Goal: Information Seeking & Learning: Learn about a topic

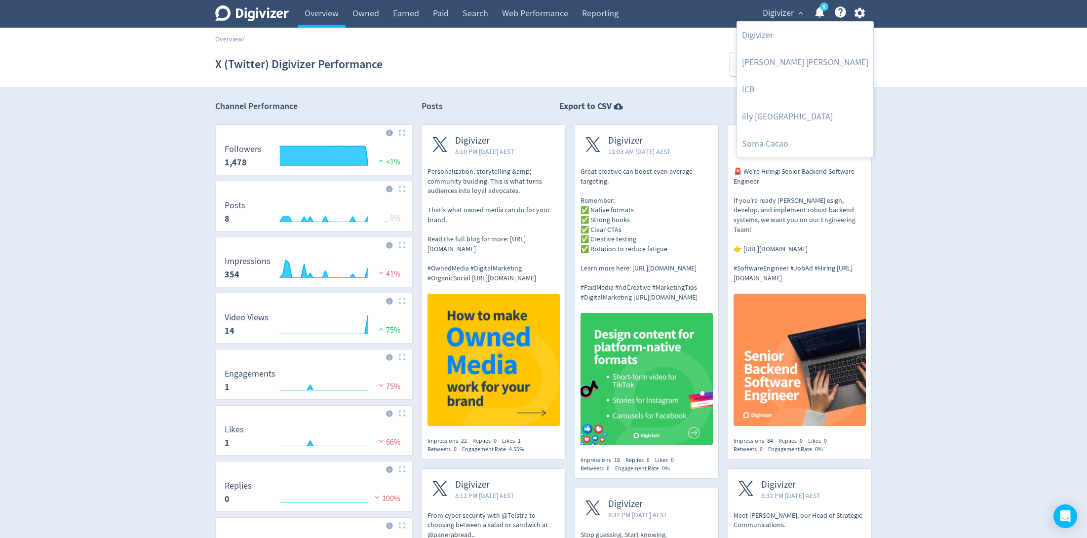
scroll to position [172, 0]
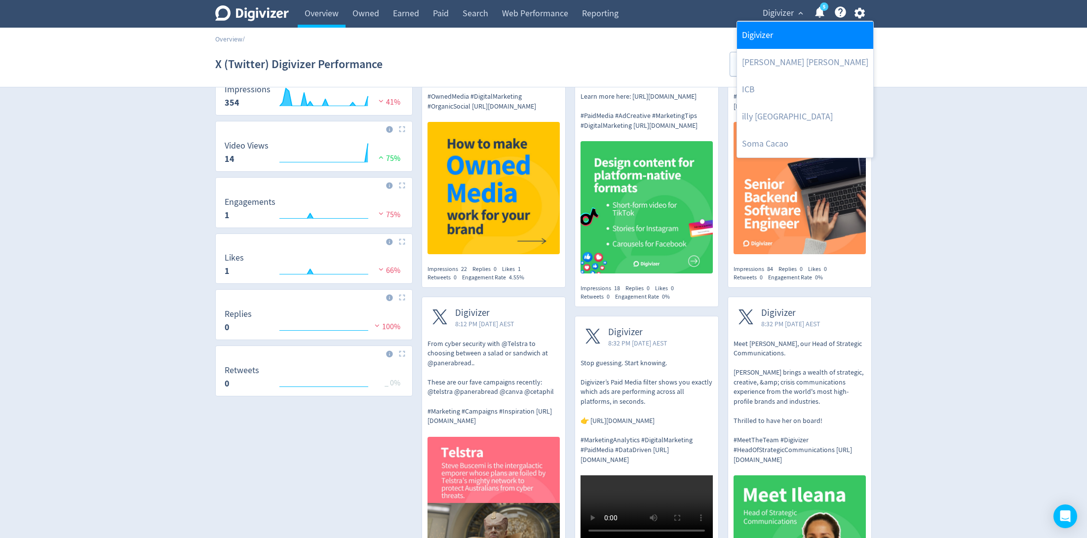
click at [773, 35] on link "Digivizer" at bounding box center [805, 35] width 136 height 27
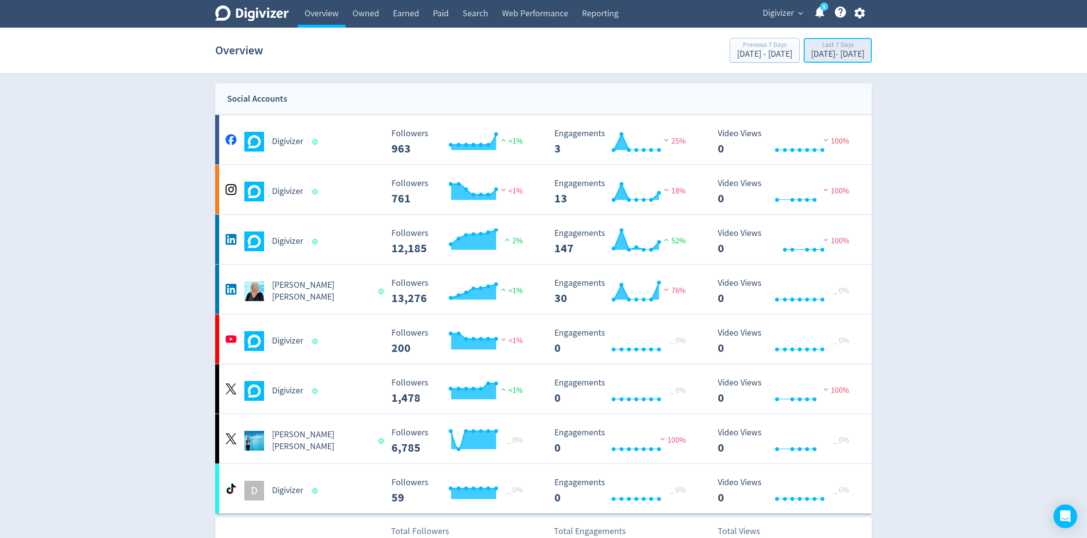
click at [811, 55] on div "[DATE] - [DATE]" at bounding box center [837, 54] width 53 height 9
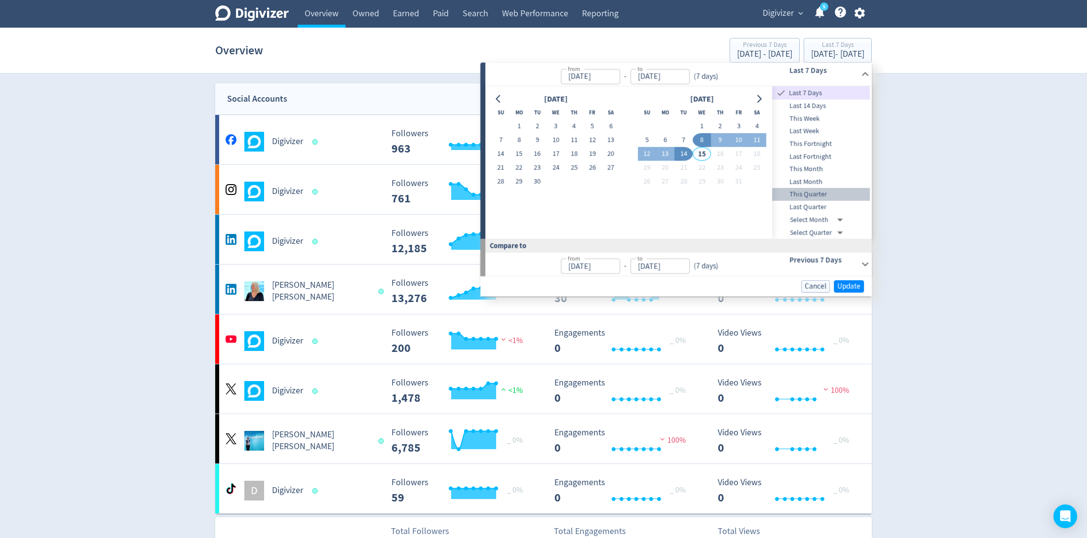
click at [840, 189] on span "This Quarter" at bounding box center [822, 194] width 98 height 11
type input "[DATE]"
click at [848, 283] on span "Update" at bounding box center [849, 286] width 23 height 7
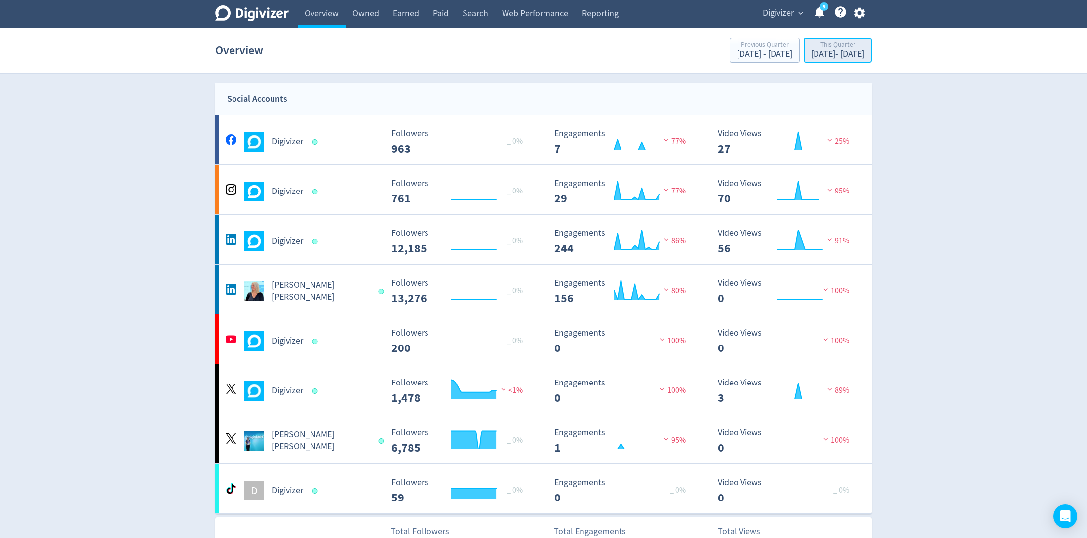
click at [811, 55] on div "[DATE] - [DATE]" at bounding box center [837, 54] width 53 height 9
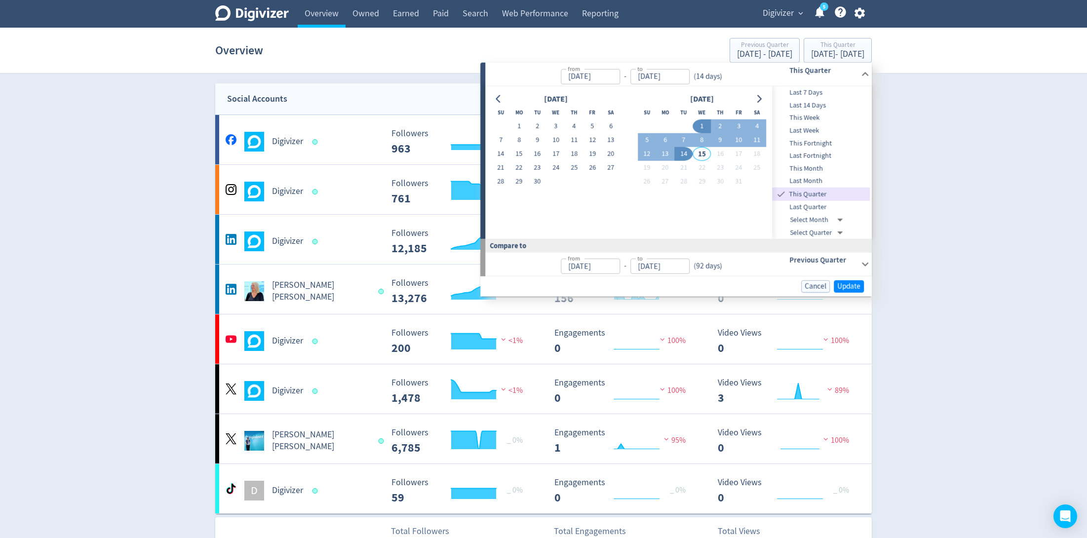
click at [823, 203] on span "Last Quarter" at bounding box center [822, 207] width 98 height 11
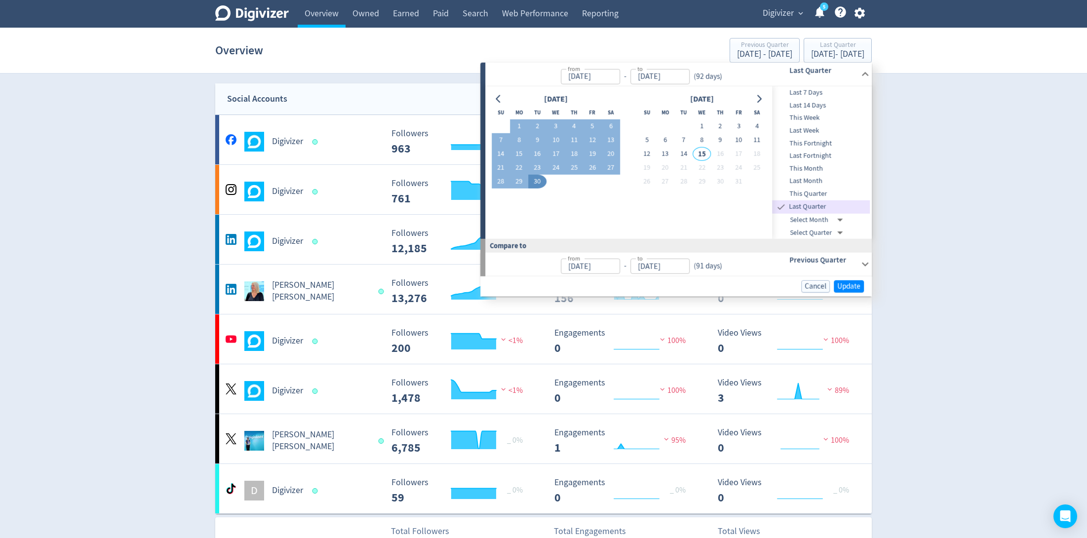
type input "[DATE]"
click at [851, 287] on span "Update" at bounding box center [849, 286] width 23 height 7
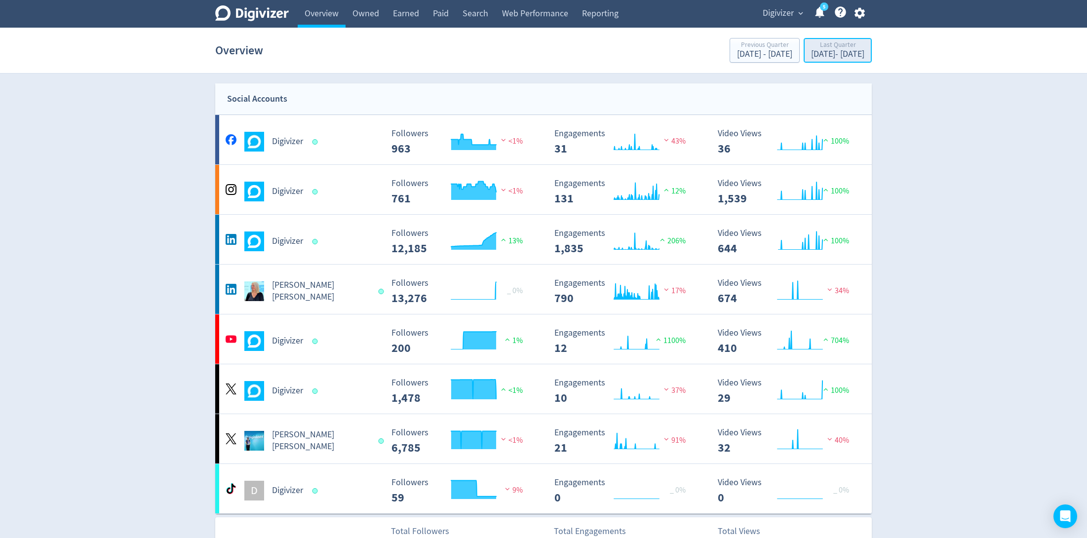
click at [811, 47] on div "Last Quarter" at bounding box center [837, 45] width 53 height 8
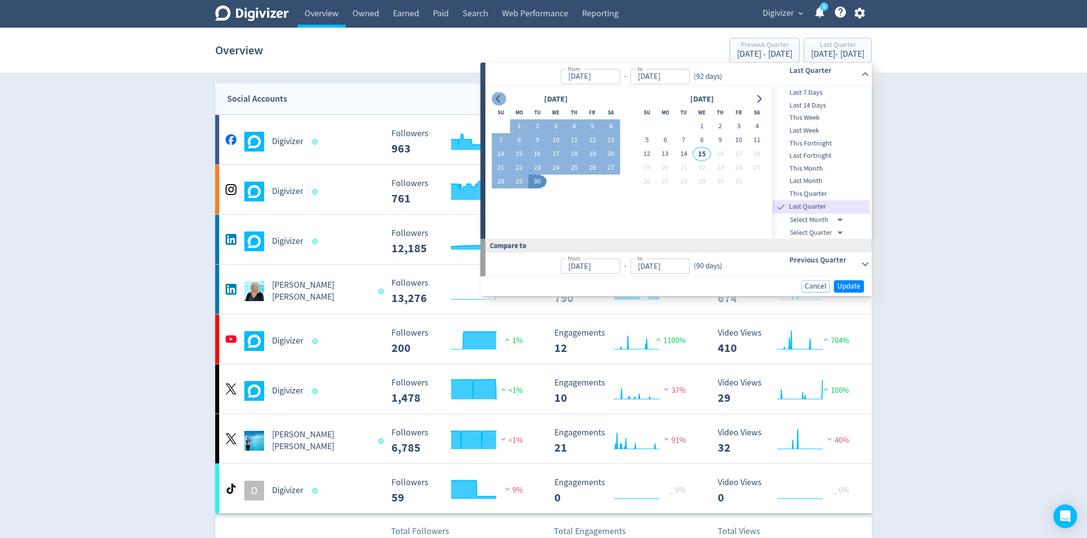
click at [498, 100] on icon "Go to previous month" at bounding box center [498, 99] width 4 height 8
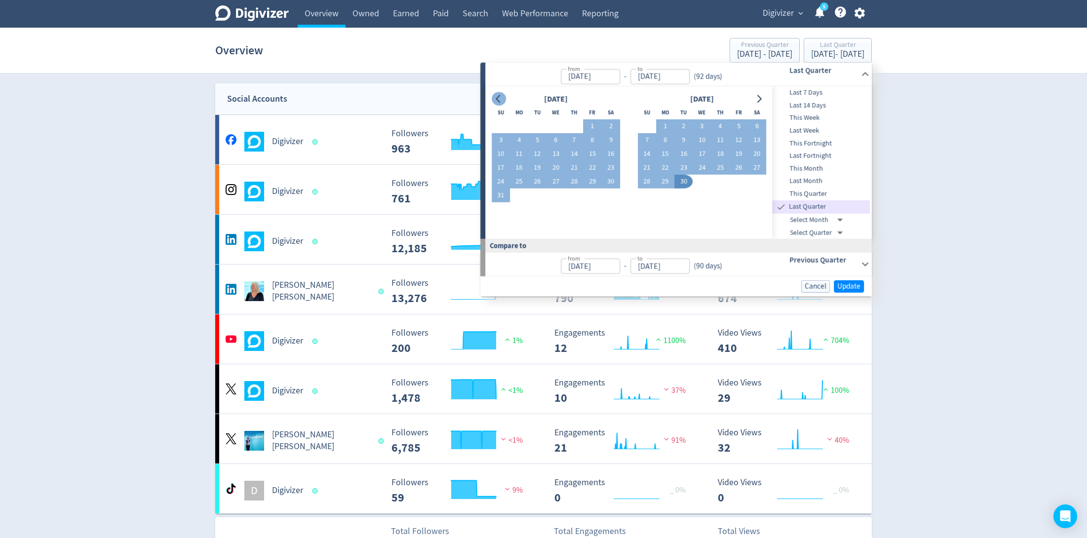
click at [498, 100] on icon "Go to previous month" at bounding box center [498, 99] width 4 height 8
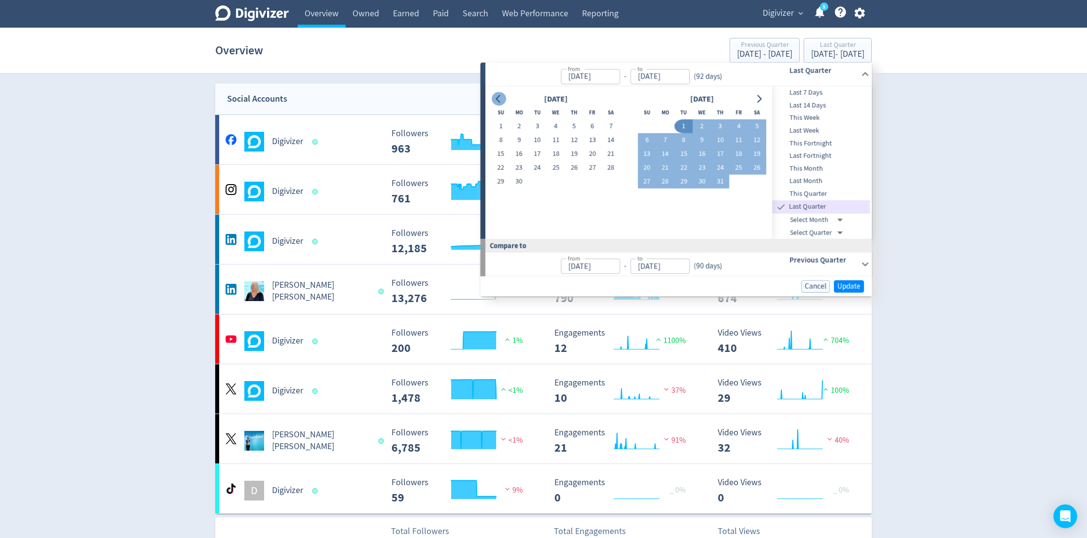
click at [498, 100] on icon "Go to previous month" at bounding box center [498, 99] width 4 height 8
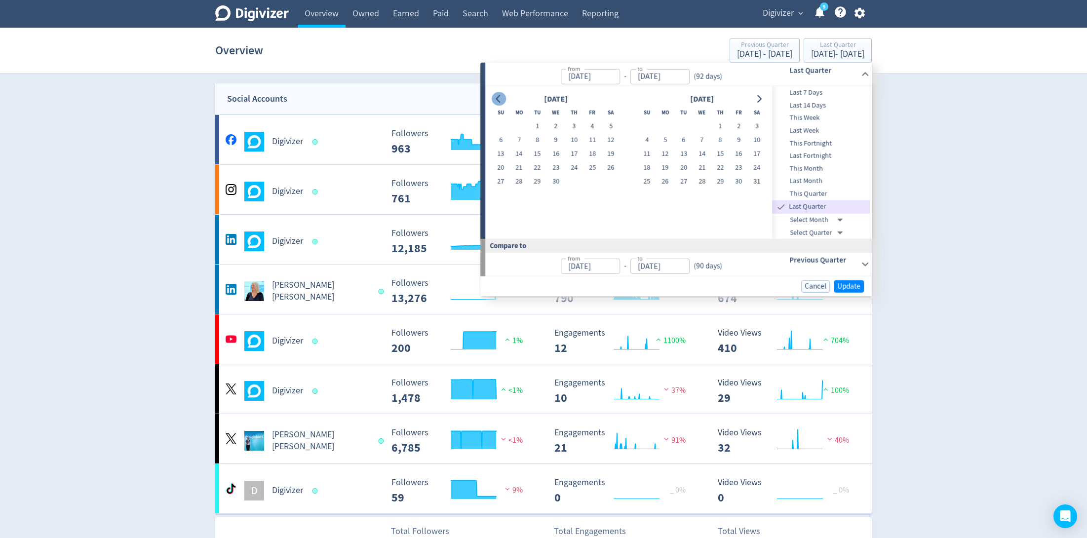
click at [498, 100] on icon "Go to previous month" at bounding box center [498, 99] width 4 height 8
click at [554, 126] on button "1" at bounding box center [556, 127] width 18 height 14
type input "[DATE]"
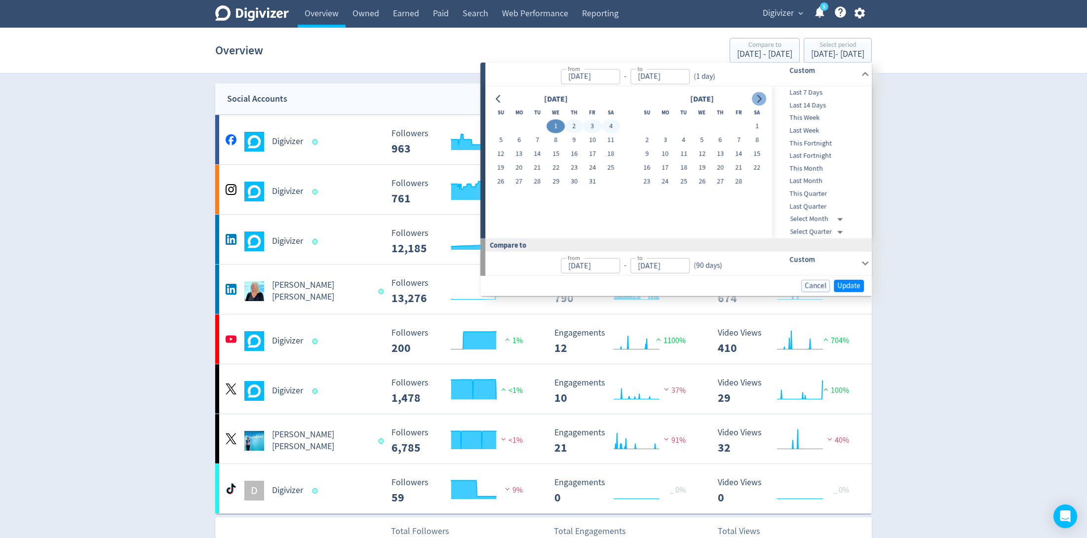
click at [760, 95] on icon "Go to next month" at bounding box center [760, 99] width 8 height 8
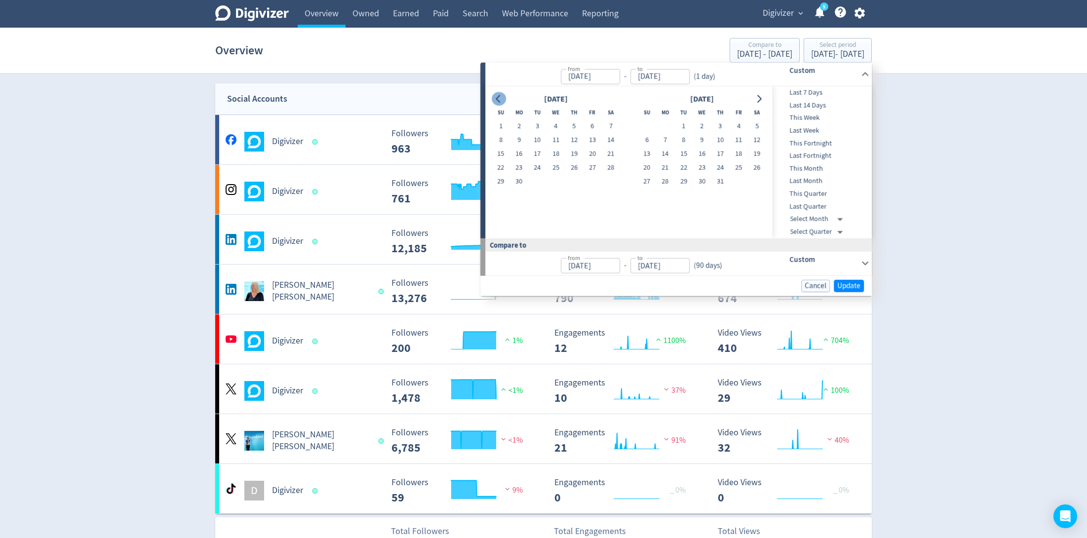
click at [499, 98] on icon "Go to previous month" at bounding box center [499, 99] width 8 height 8
click at [644, 124] on button "1" at bounding box center [647, 127] width 18 height 14
type input "[DATE]"
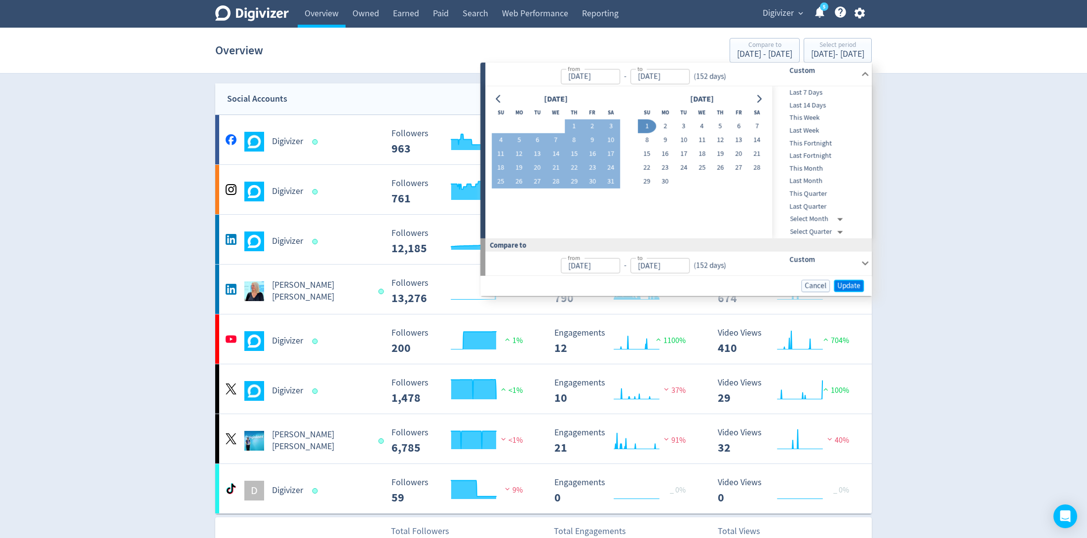
click at [848, 280] on button "Update" at bounding box center [849, 286] width 30 height 12
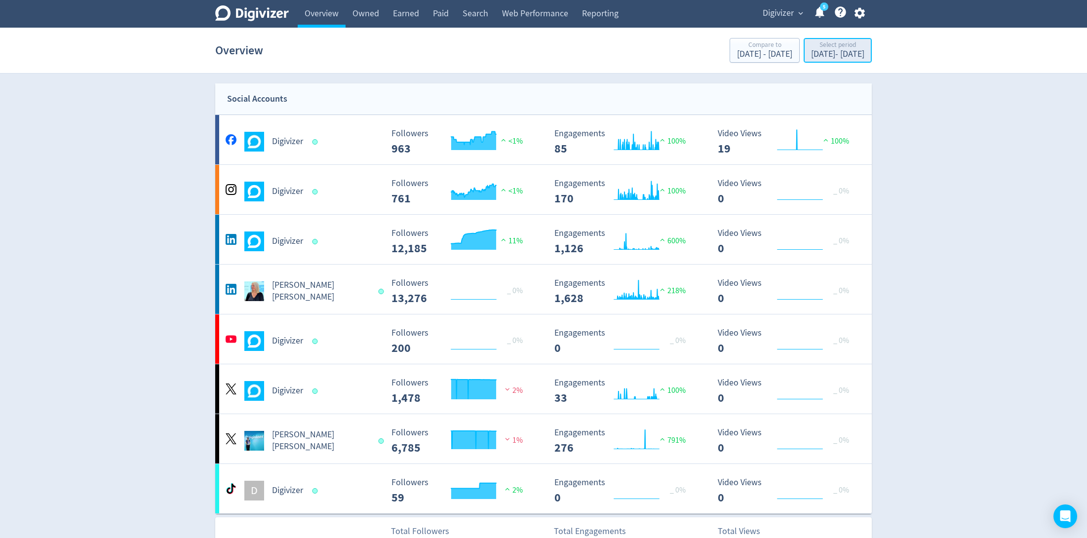
click at [811, 50] on div "[DATE] - [DATE]" at bounding box center [837, 54] width 53 height 9
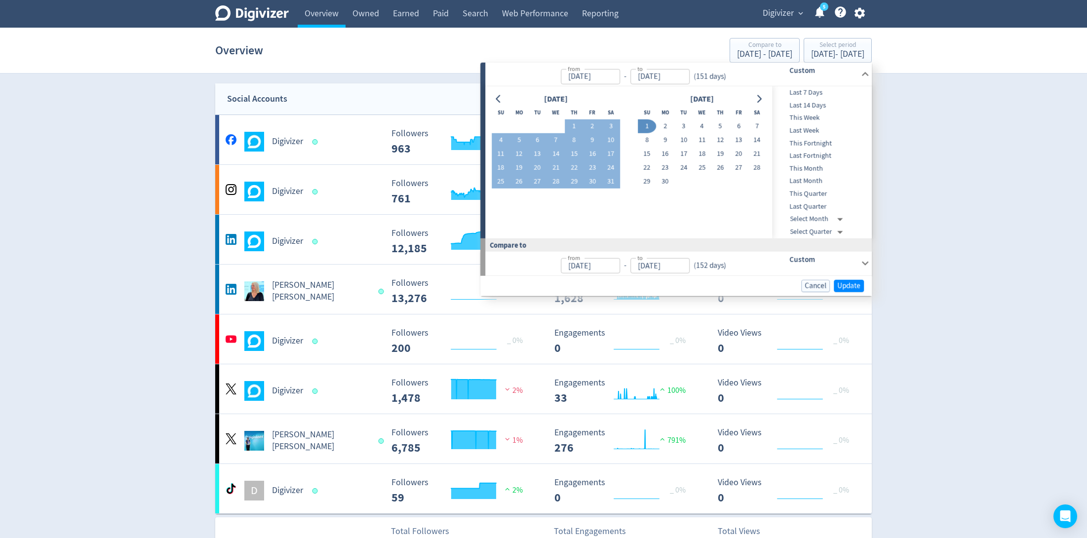
click at [658, 73] on input "[DATE]" at bounding box center [660, 76] width 59 height 15
type input "[DATE]"
click at [760, 100] on icon "Go to next month" at bounding box center [760, 99] width 4 height 8
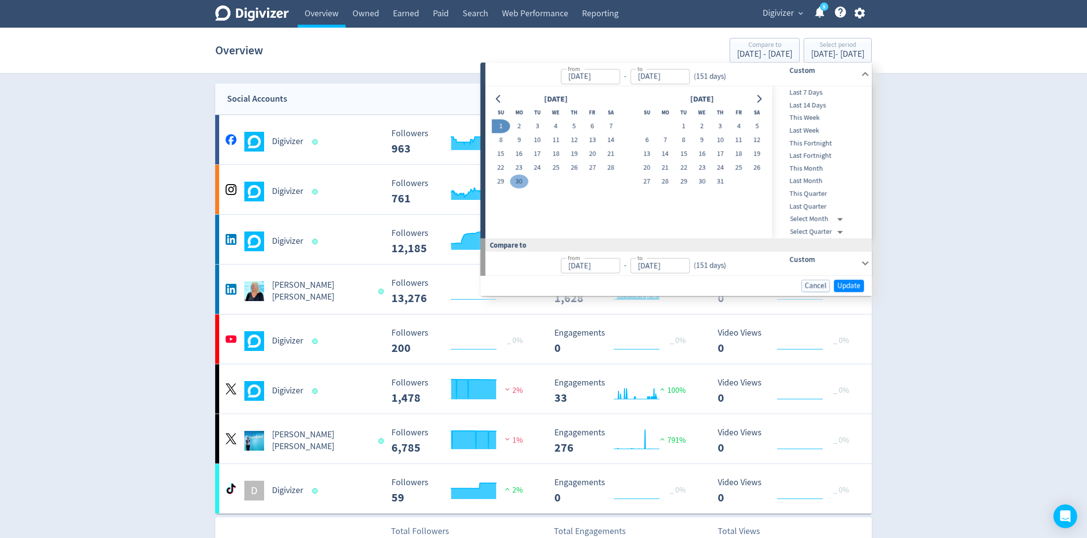
click at [525, 179] on button "30" at bounding box center [519, 182] width 18 height 14
type input "[DATE]"
click at [852, 285] on span "Update" at bounding box center [849, 285] width 23 height 7
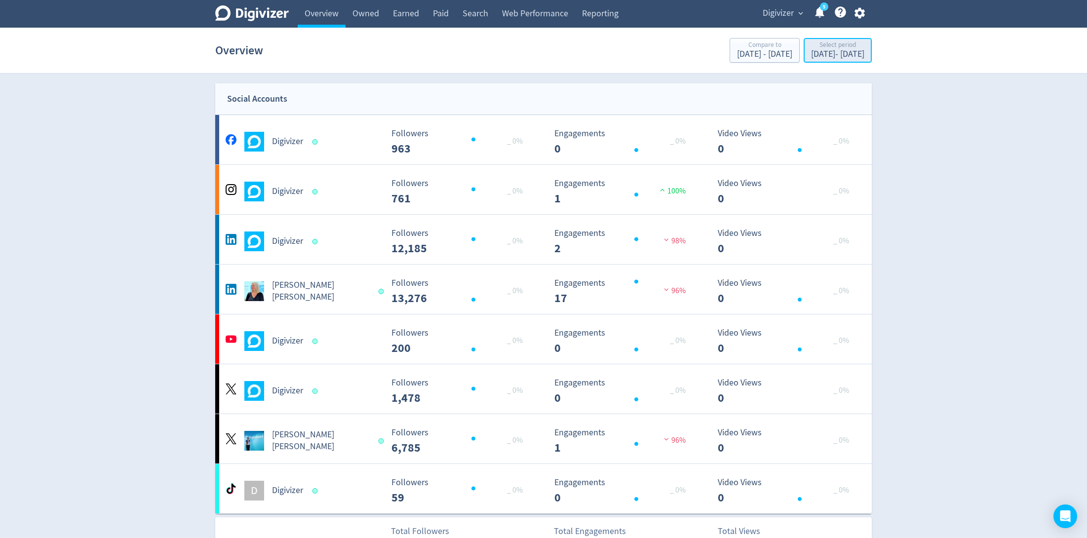
click at [811, 55] on div "[DATE] - [DATE]" at bounding box center [837, 54] width 53 height 9
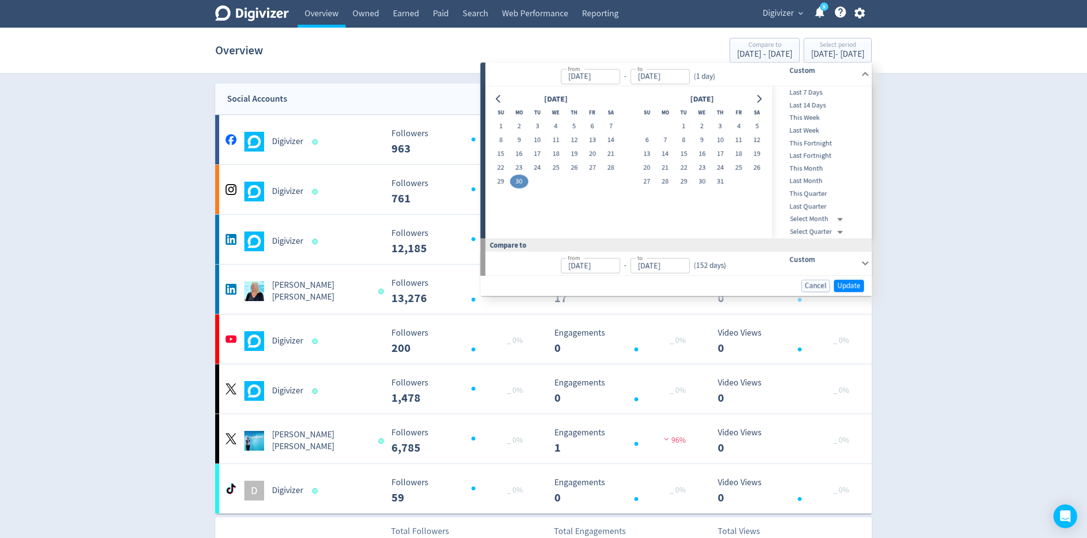
click at [520, 179] on button "30" at bounding box center [519, 182] width 18 height 14
click at [501, 125] on button "1" at bounding box center [501, 127] width 18 height 14
type input "[DATE]"
click at [501, 96] on icon "Go to previous month" at bounding box center [499, 99] width 8 height 8
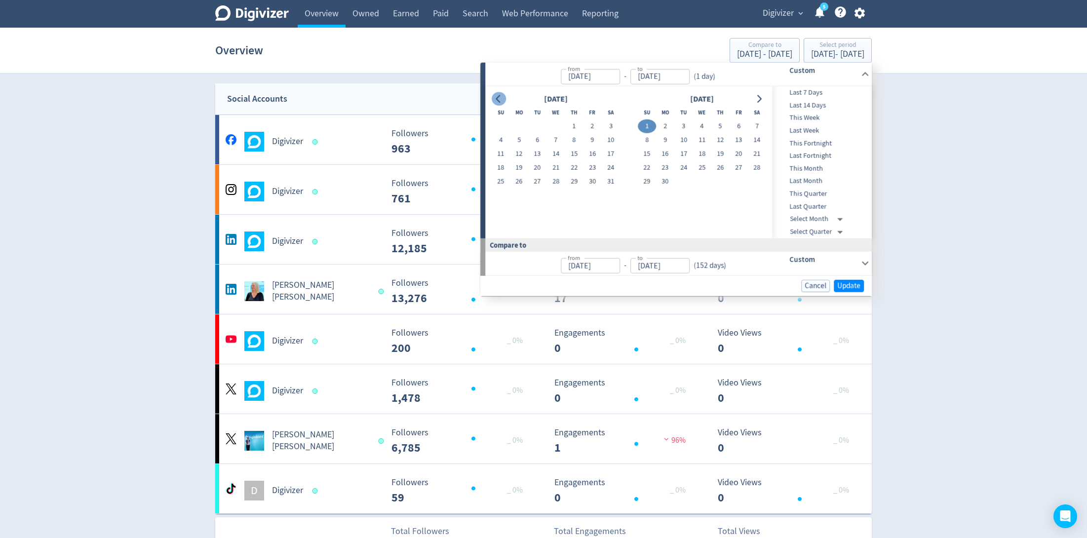
click at [501, 96] on icon "Go to previous month" at bounding box center [499, 99] width 8 height 8
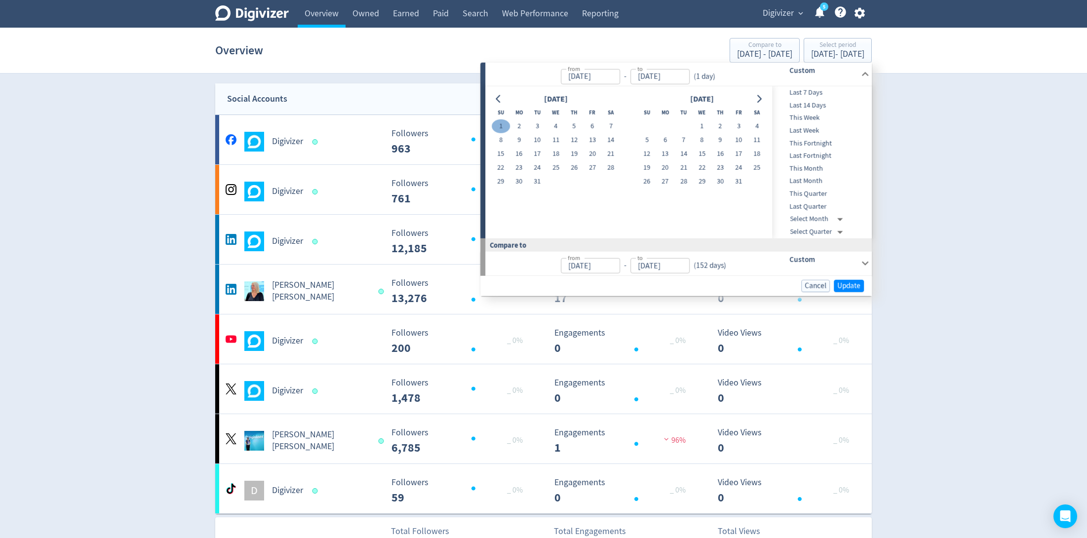
click at [498, 126] on button "1" at bounding box center [501, 127] width 18 height 14
type input "[DATE]"
click at [758, 98] on icon "Go to next month" at bounding box center [760, 99] width 8 height 8
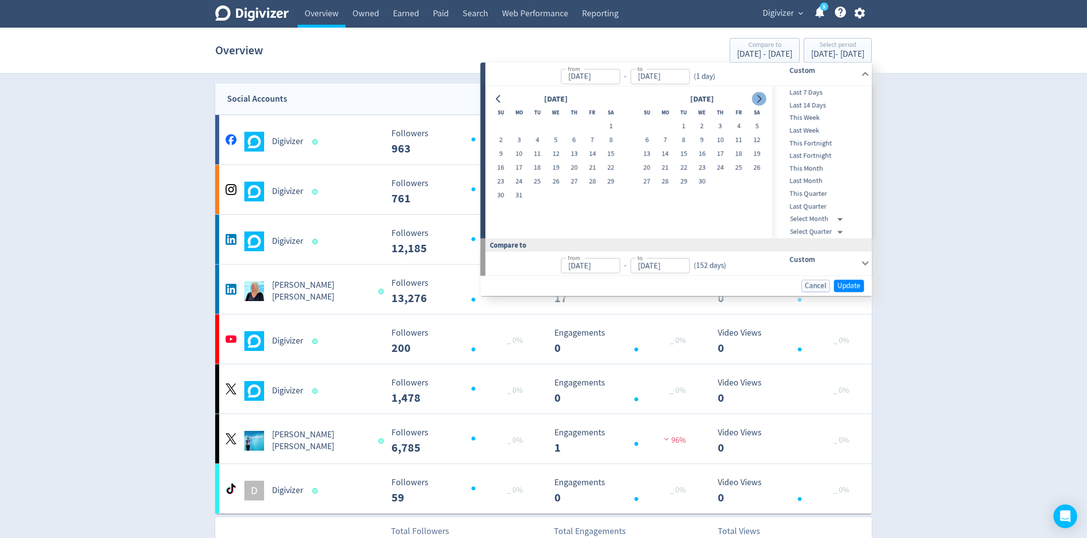
click at [758, 98] on icon "Go to next month" at bounding box center [760, 99] width 8 height 8
click at [610, 181] on button "31" at bounding box center [611, 182] width 18 height 14
type input "[DATE]"
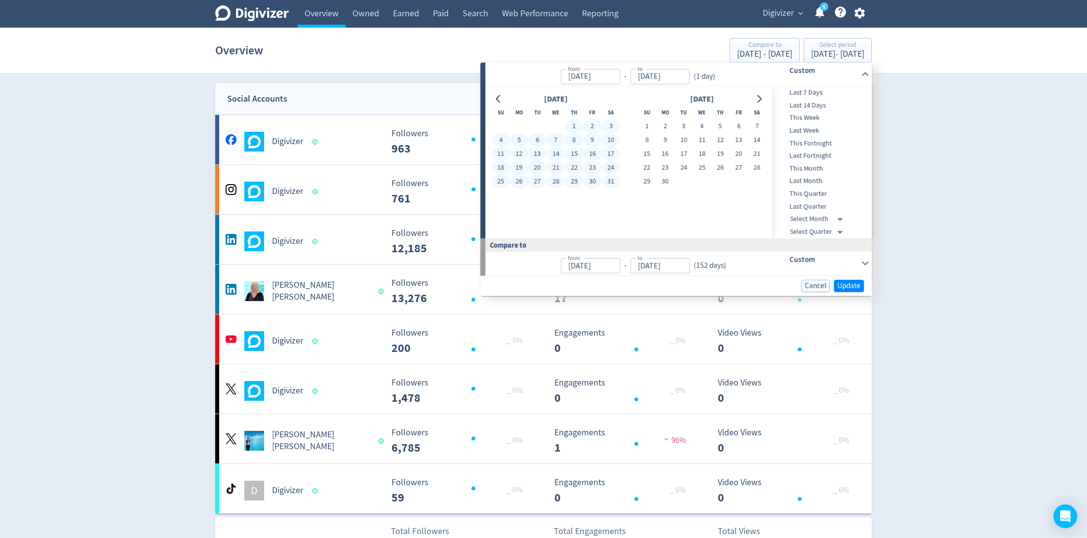
type input "[DATE]"
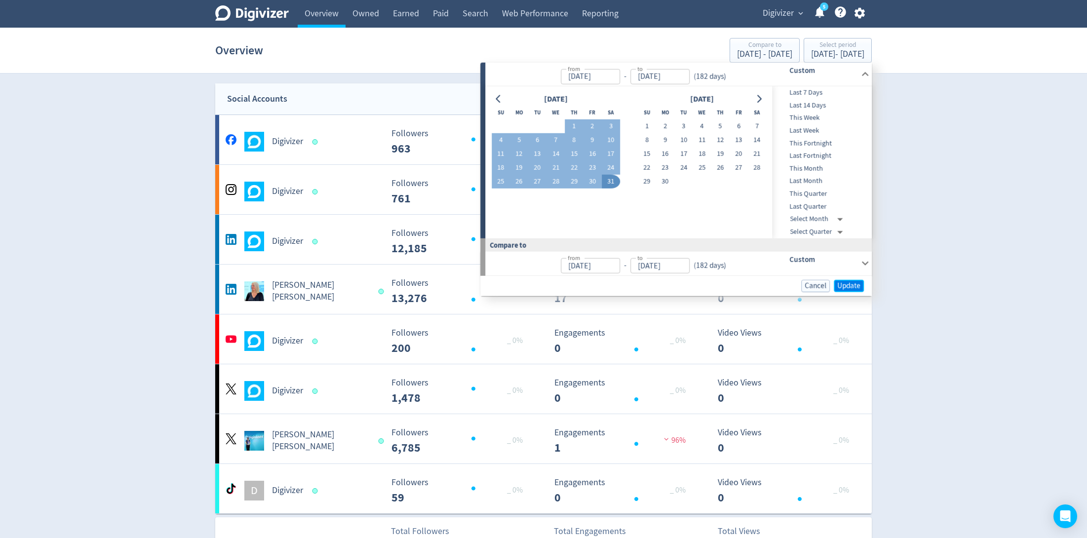
click at [841, 286] on span "Update" at bounding box center [849, 285] width 23 height 7
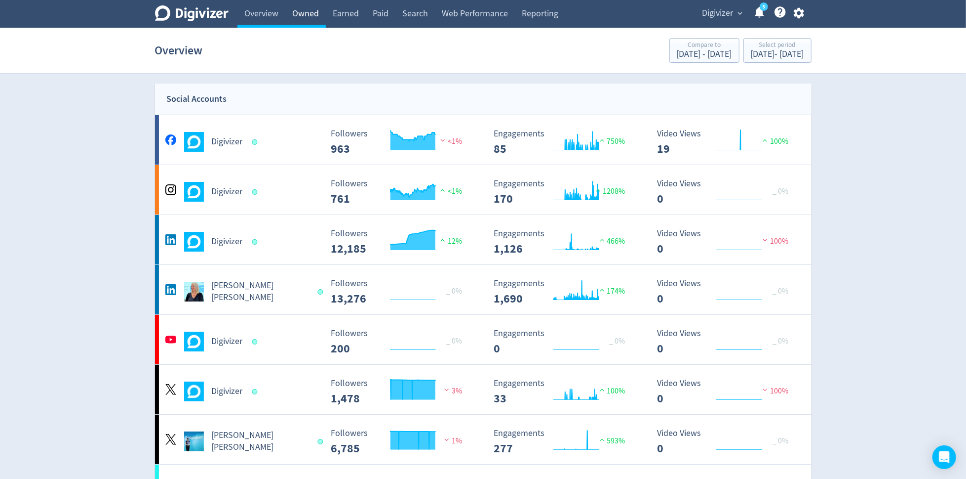
click at [312, 18] on link "Owned" at bounding box center [305, 14] width 40 height 28
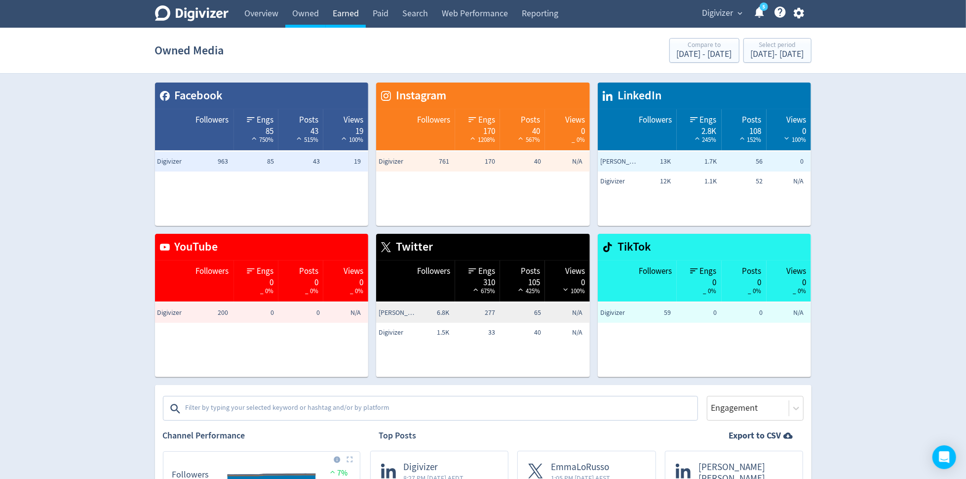
click at [352, 18] on link "Earned" at bounding box center [346, 14] width 40 height 28
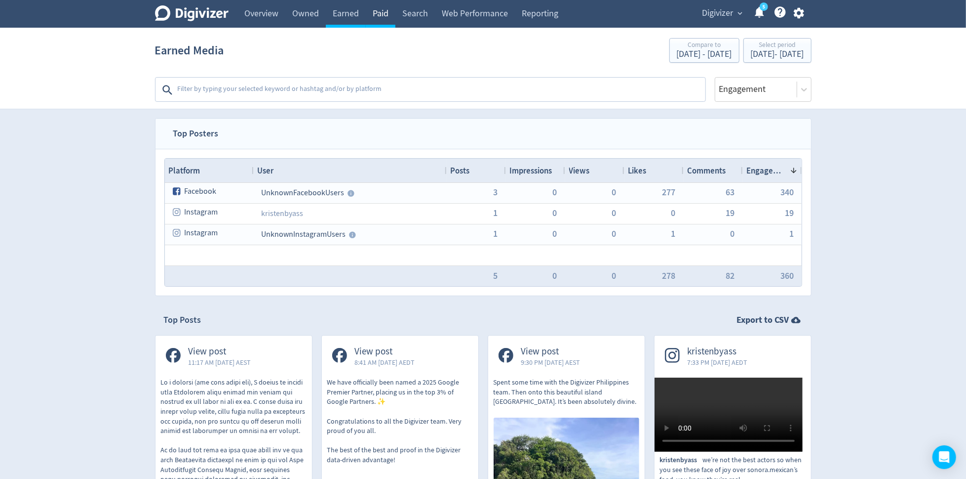
click at [389, 11] on link "Paid" at bounding box center [381, 14] width 30 height 28
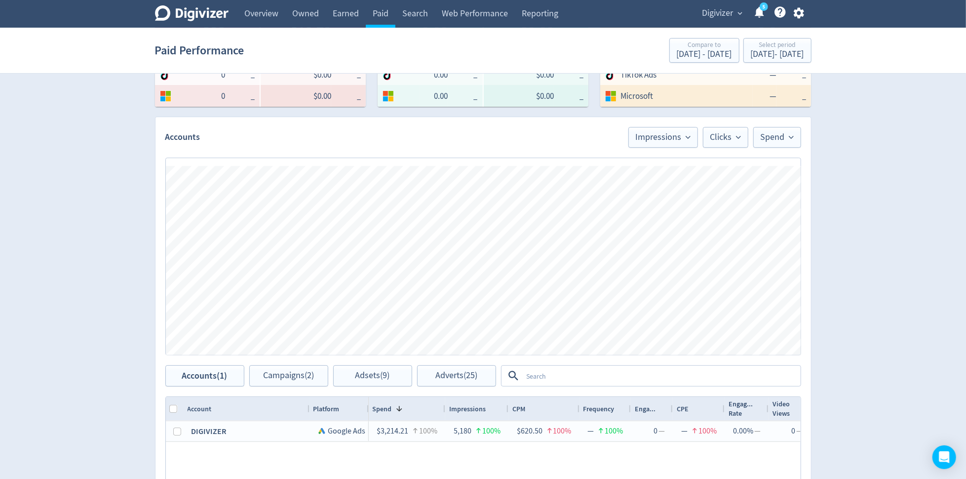
scroll to position [226, 0]
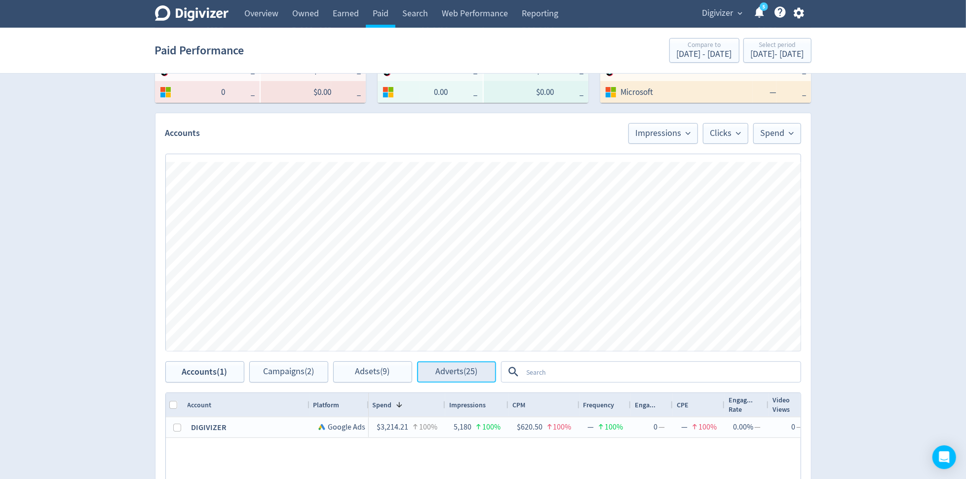
click at [454, 363] on button "Adverts (25)" at bounding box center [456, 371] width 79 height 21
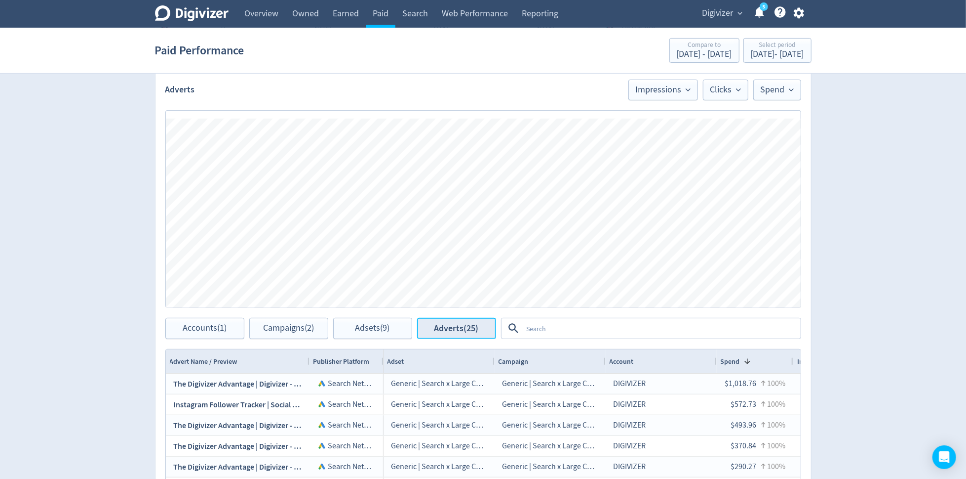
scroll to position [401, 0]
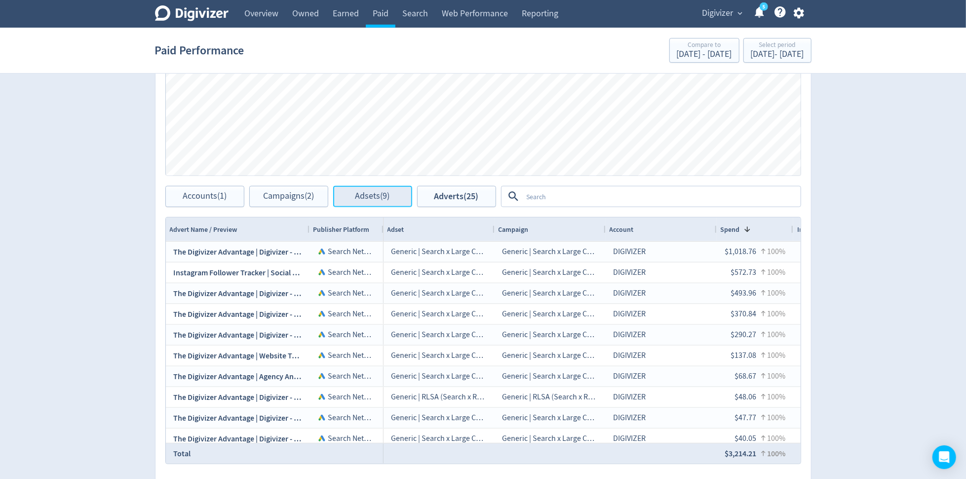
click at [363, 195] on span "Adsets (9)" at bounding box center [373, 196] width 35 height 9
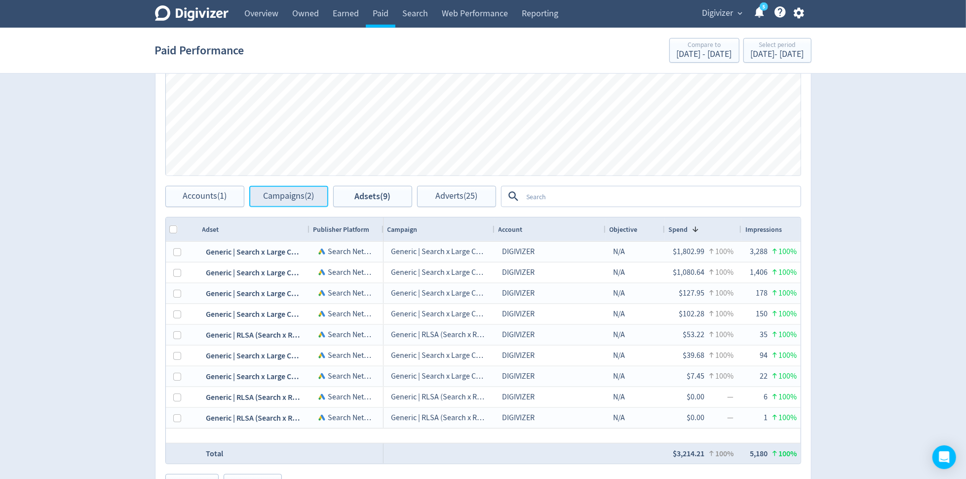
click at [300, 193] on span "Campaigns (2)" at bounding box center [288, 196] width 51 height 9
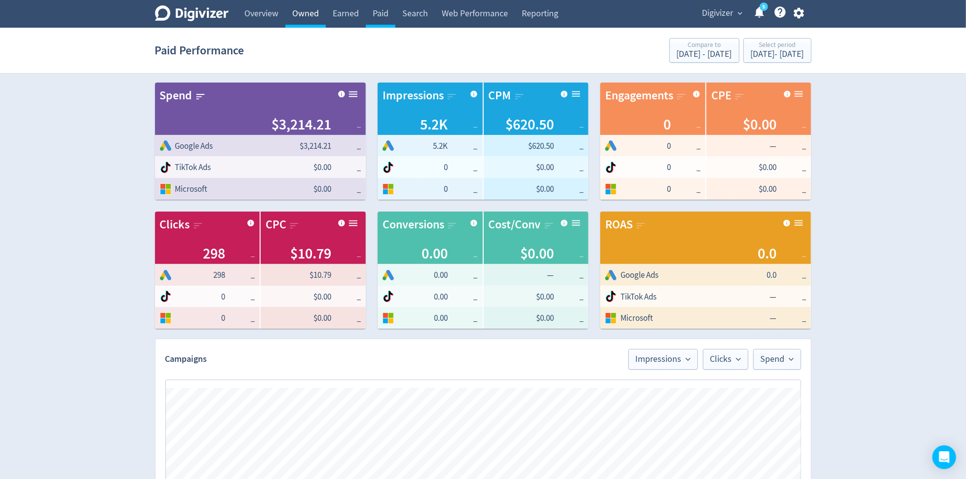
click at [294, 17] on link "Owned" at bounding box center [305, 14] width 40 height 28
